Goal: Browse casually: Explore the website without a specific task or goal

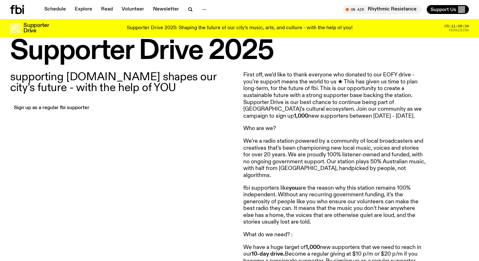
scroll to position [190, 0]
click at [455, 10] on span "Support Us" at bounding box center [444, 10] width 26 height 6
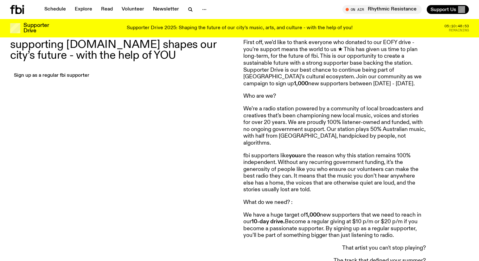
scroll to position [218, 0]
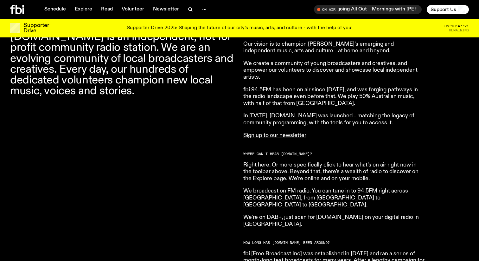
scroll to position [229, 0]
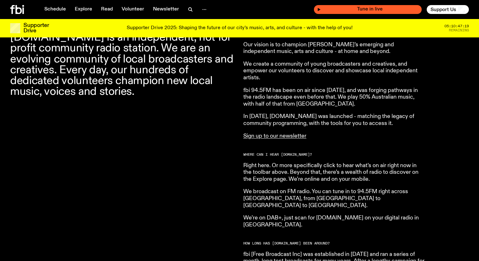
click at [377, 10] on span "Tune in live" at bounding box center [370, 9] width 98 height 5
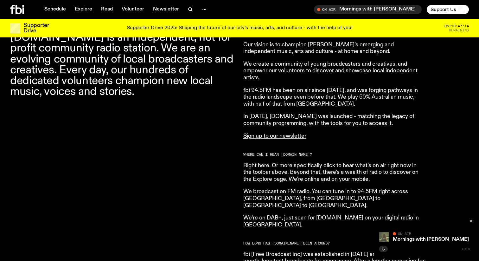
click at [425, 235] on div "On Air" at bounding box center [431, 234] width 77 height 5
click at [86, 10] on link "Explore" at bounding box center [83, 9] width 25 height 9
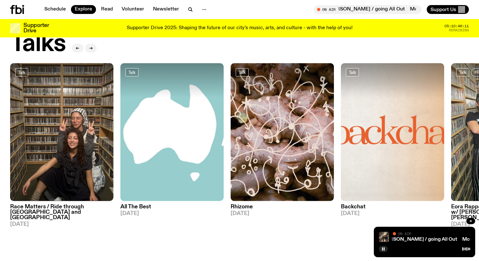
scroll to position [710, 0]
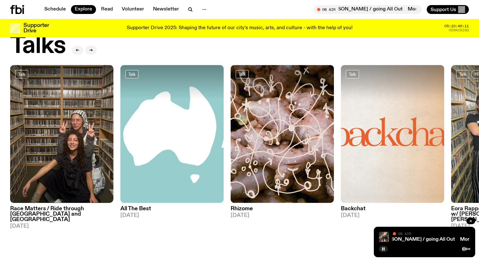
click at [56, 163] on img at bounding box center [61, 134] width 103 height 138
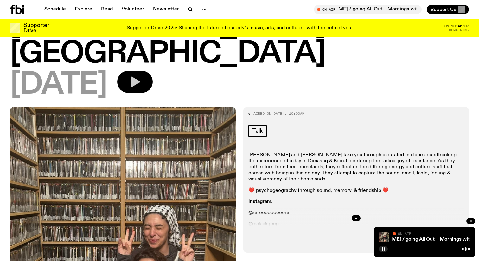
click at [140, 77] on icon "button" at bounding box center [135, 82] width 9 height 10
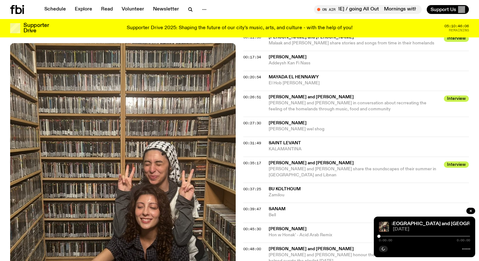
scroll to position [366, 0]
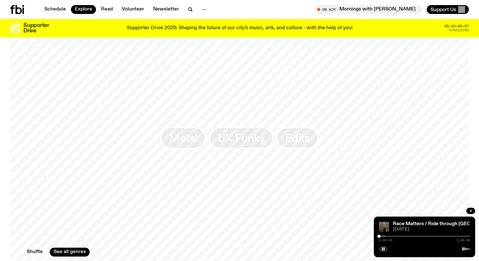
scroll to position [956, 0]
click at [291, 137] on span "Edits" at bounding box center [297, 143] width 25 height 12
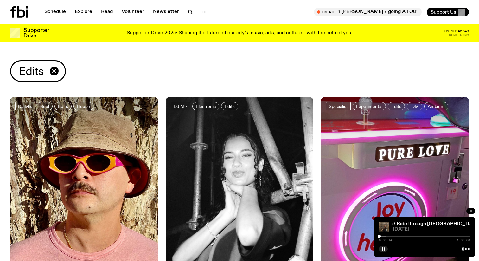
click at [20, 8] on icon at bounding box center [19, 11] width 18 height 11
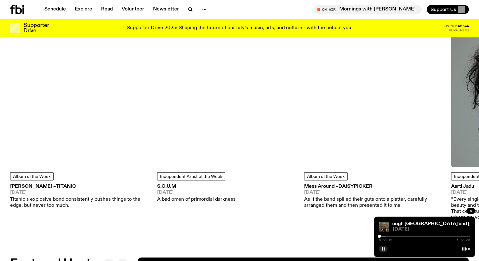
scroll to position [836, 0]
